Goal: Task Accomplishment & Management: Manage account settings

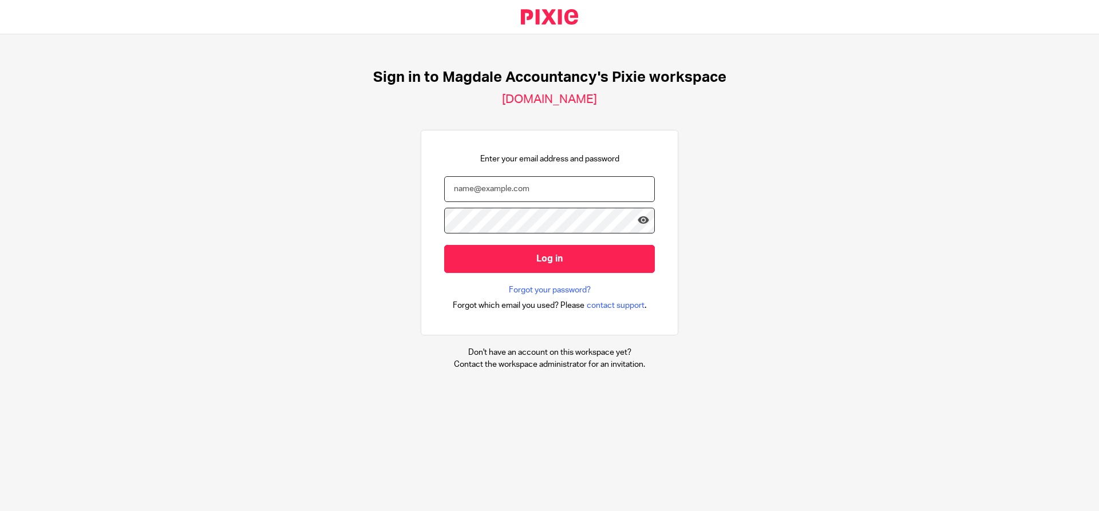
click at [619, 192] on input "email" at bounding box center [549, 189] width 211 height 26
type input "hema.jeswani@virtualclone.in"
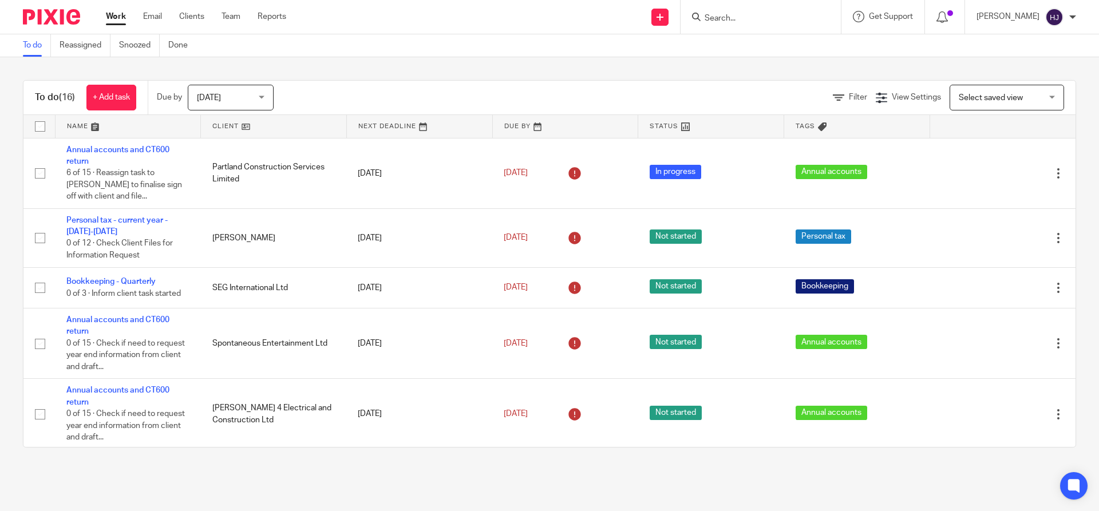
click at [747, 22] on input "Search" at bounding box center [754, 19] width 103 height 10
type input "mon"
click at [769, 45] on link at bounding box center [772, 44] width 142 height 17
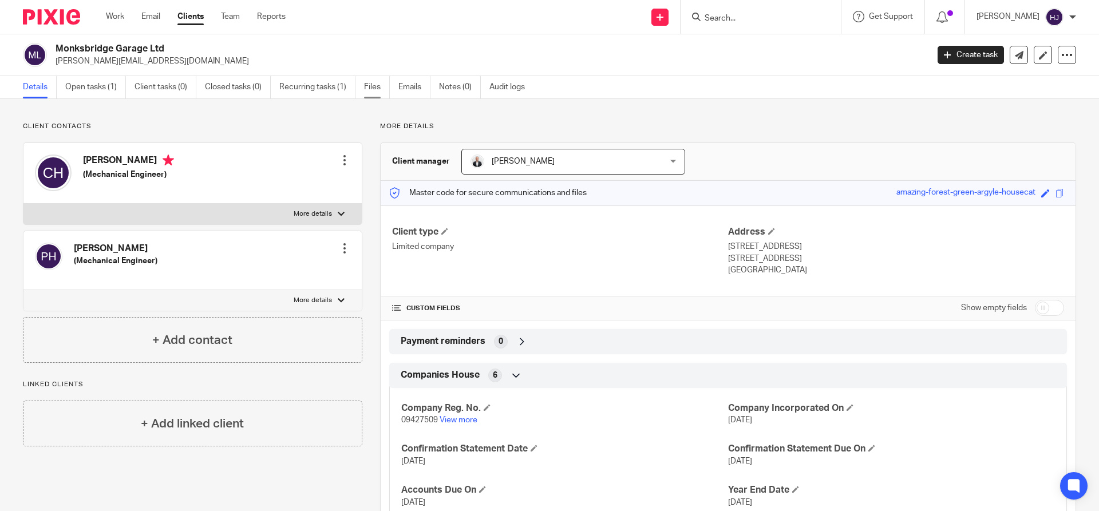
click at [383, 89] on link "Files" at bounding box center [377, 87] width 26 height 22
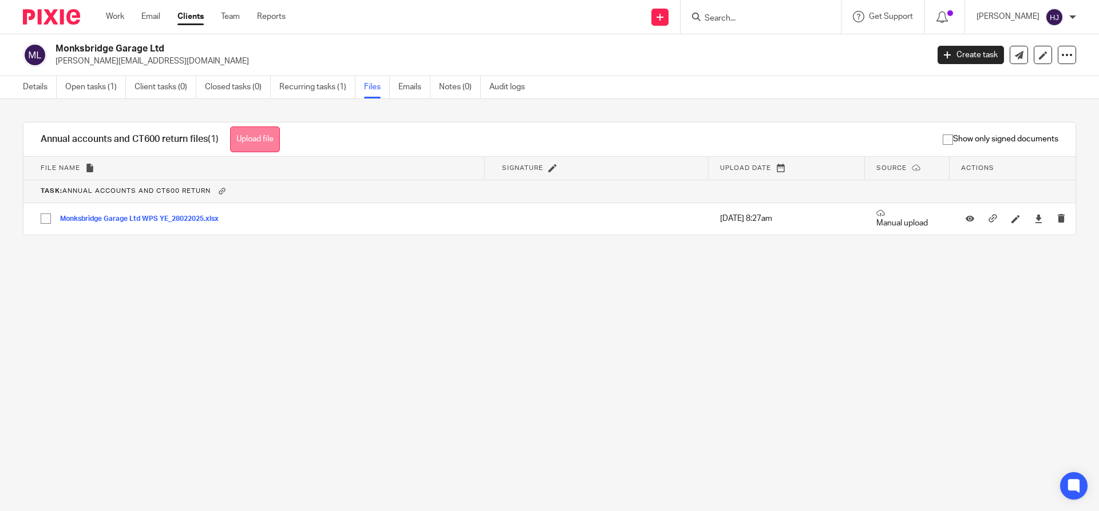
click at [266, 138] on button "Upload file" at bounding box center [255, 139] width 50 height 26
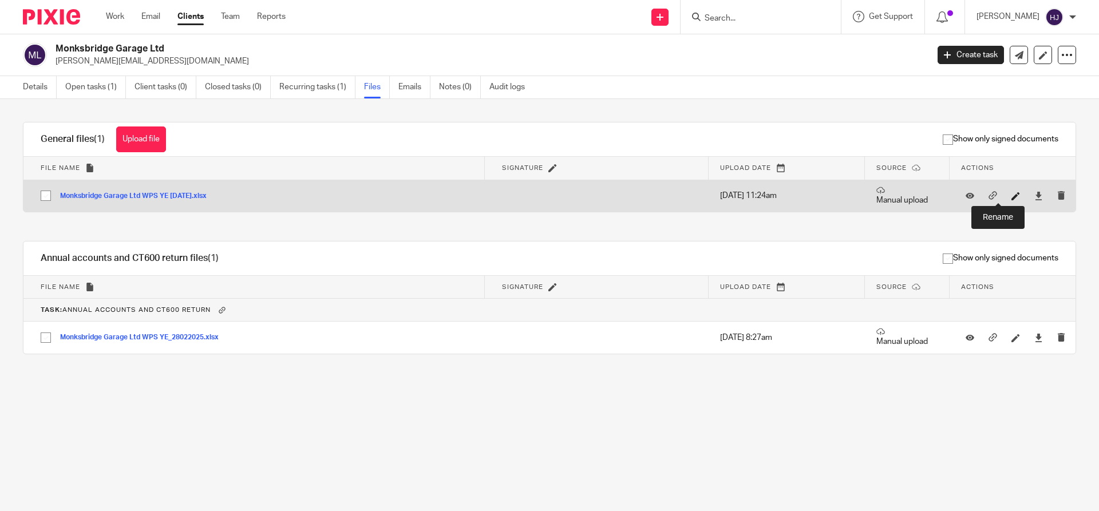
click at [1011, 196] on icon at bounding box center [1015, 196] width 9 height 9
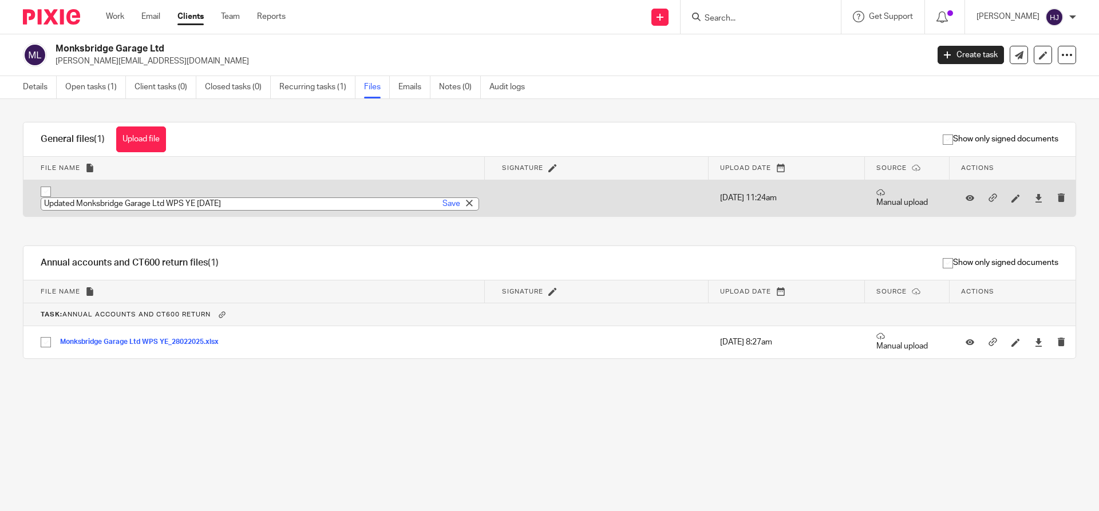
type input "Updated Monksbridge Garage Ltd WPS YE 28-02-2025"
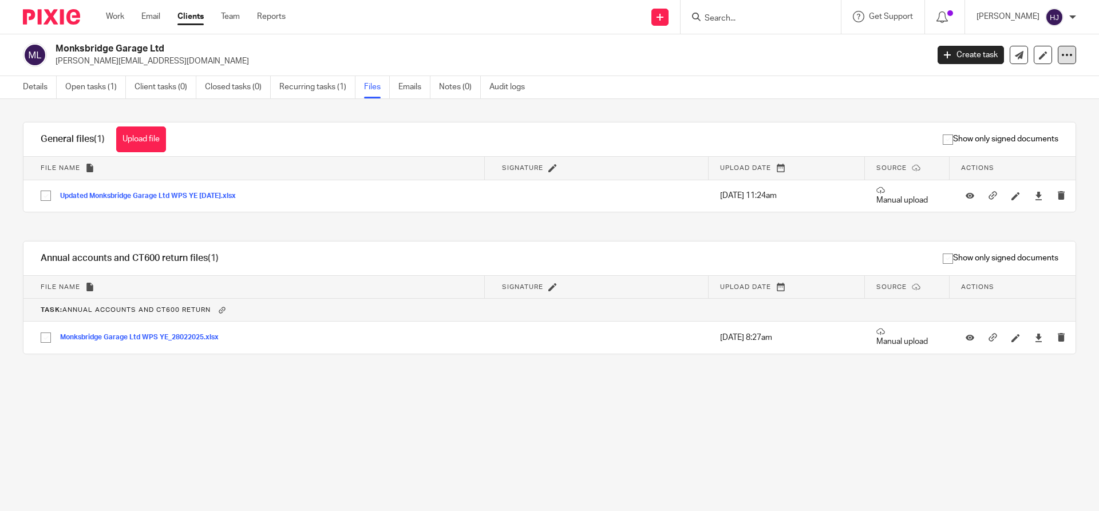
click at [1062, 54] on icon at bounding box center [1066, 54] width 11 height 11
click at [854, 63] on p "[PERSON_NAME][EMAIL_ADDRESS][DOMAIN_NAME]" at bounding box center [488, 61] width 865 height 11
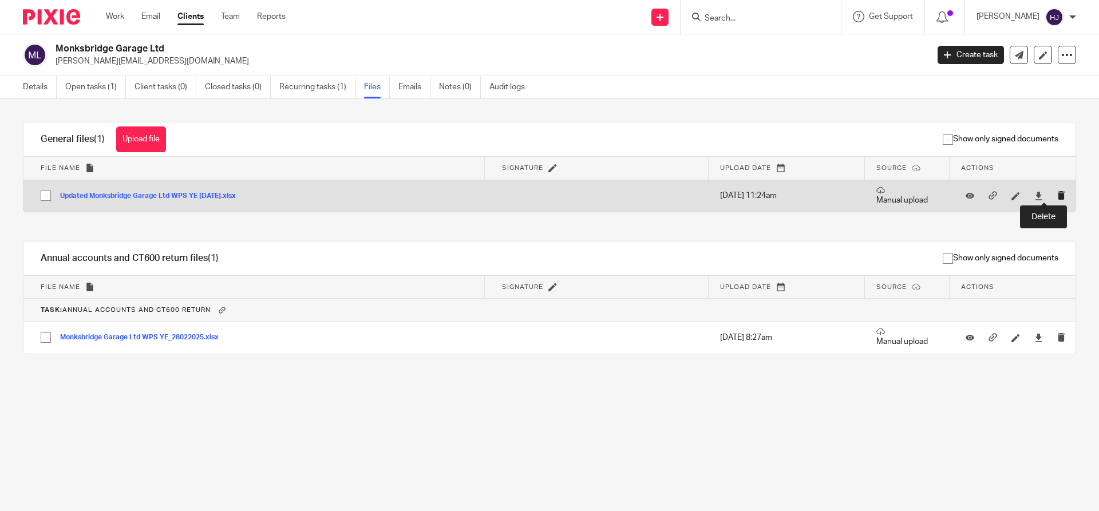
click at [1057, 195] on icon "submit" at bounding box center [1061, 195] width 9 height 9
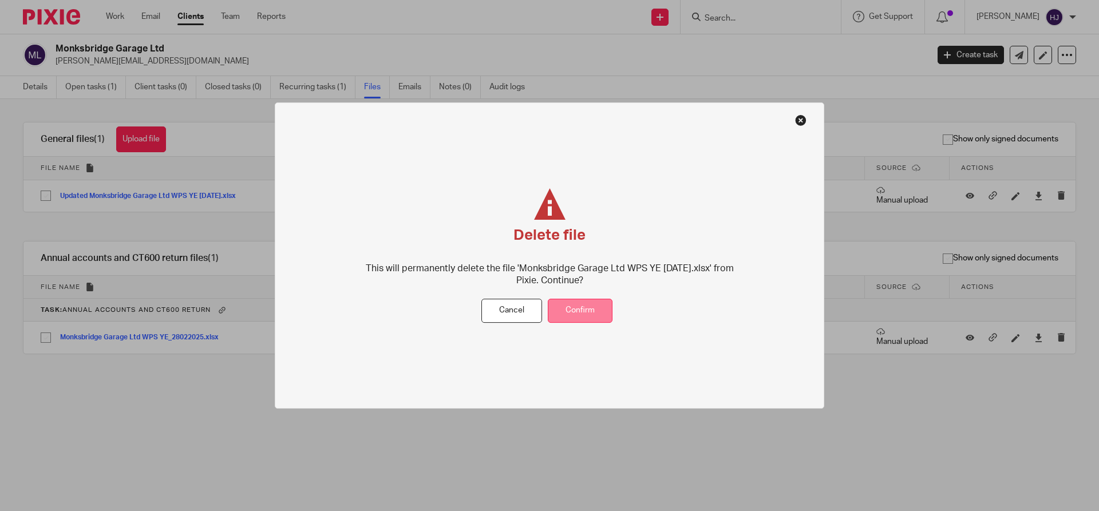
click at [584, 311] on button "Confirm" at bounding box center [580, 311] width 65 height 25
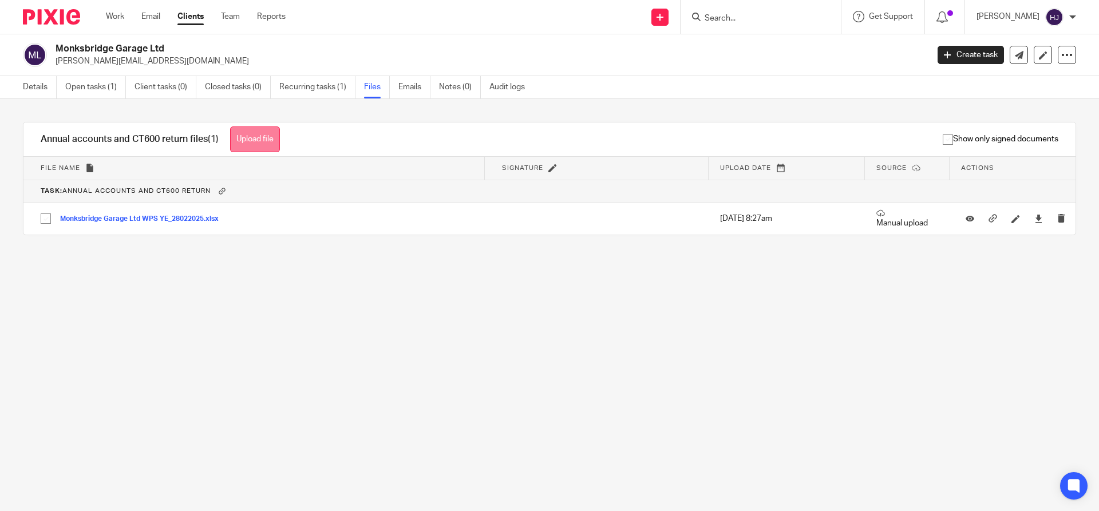
click at [249, 142] on button "Upload file" at bounding box center [255, 139] width 50 height 26
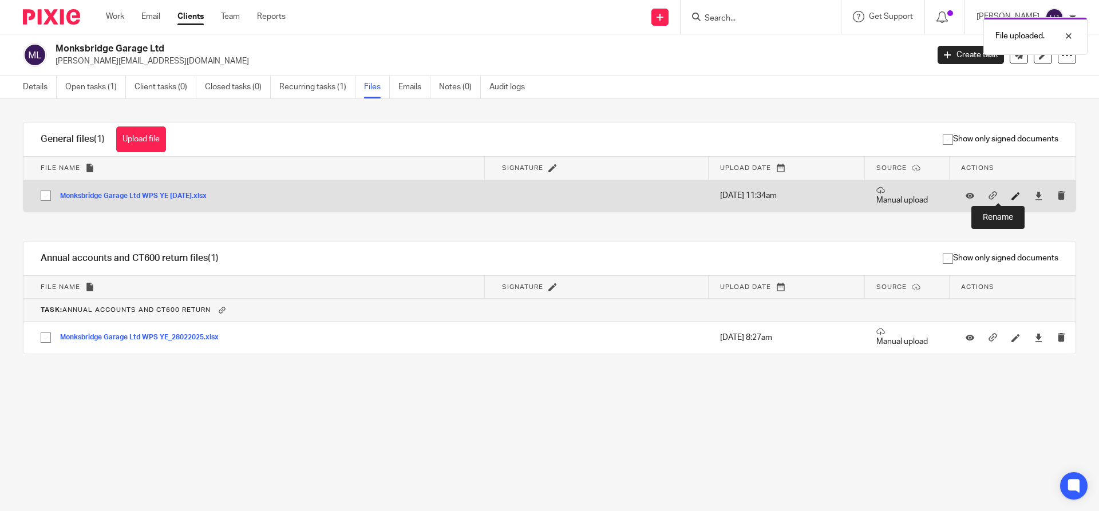
click at [1011, 196] on icon at bounding box center [1015, 196] width 9 height 9
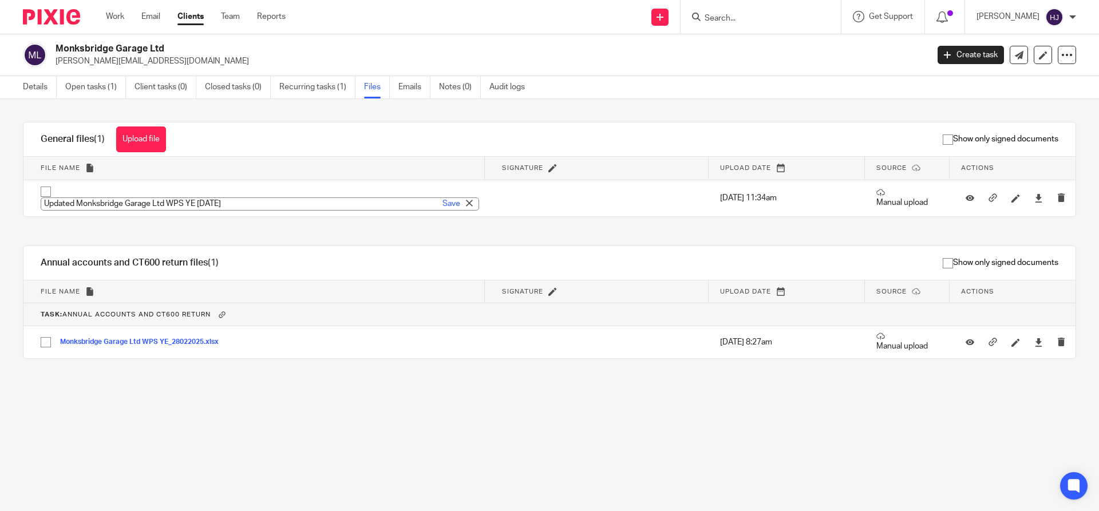
type input "Updated Monksbridge Garage Ltd WPS YE [DATE]"
